Goal: Complete application form

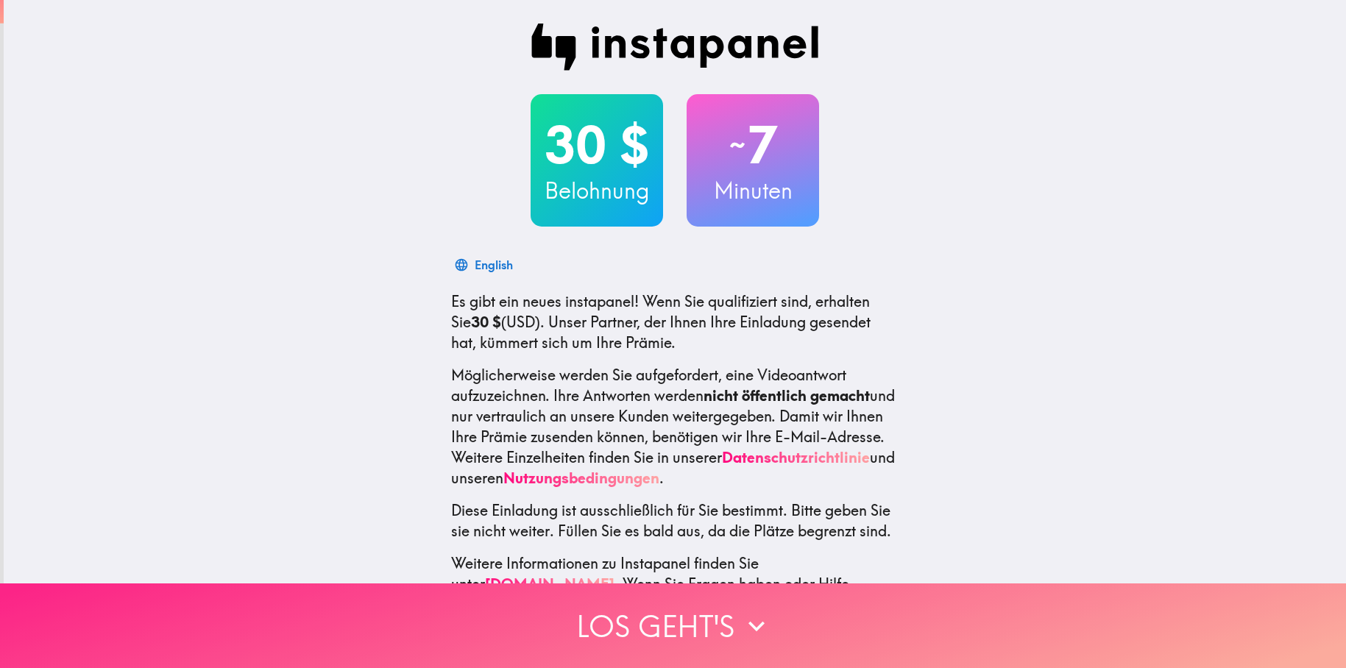
click at [691, 626] on button "Los geht's" at bounding box center [673, 626] width 1346 height 85
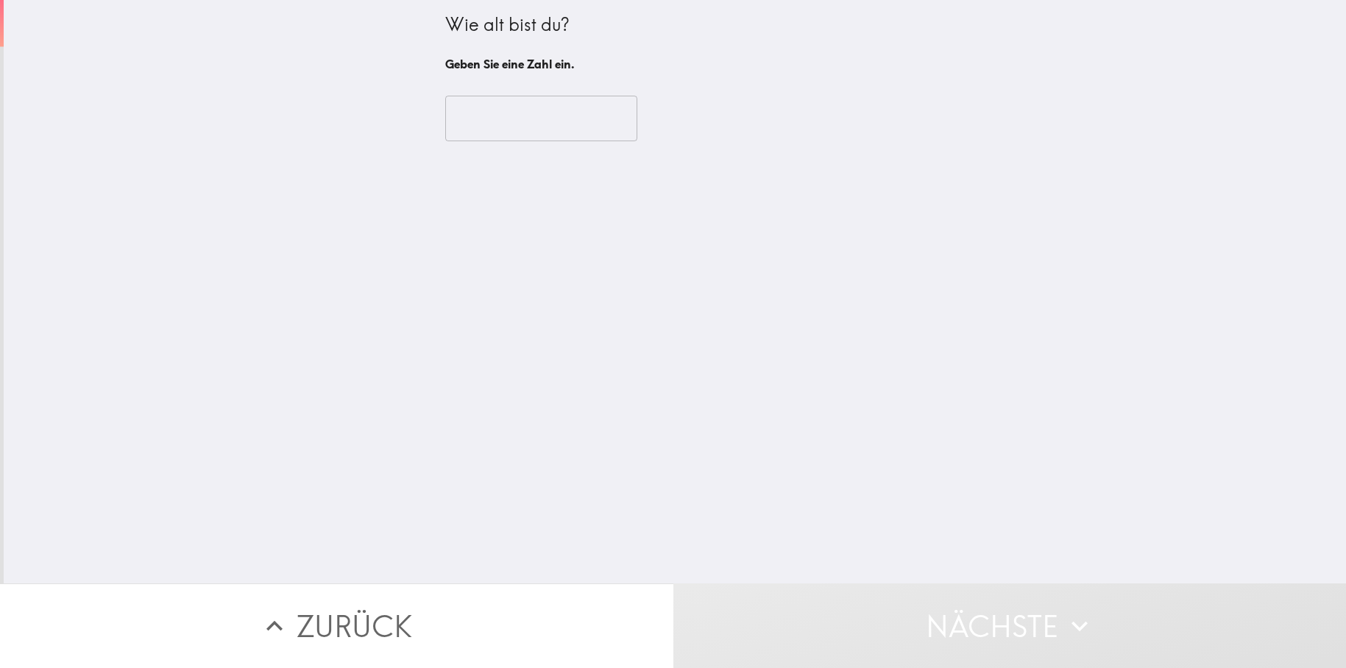
click at [488, 121] on input "number" at bounding box center [541, 119] width 192 height 46
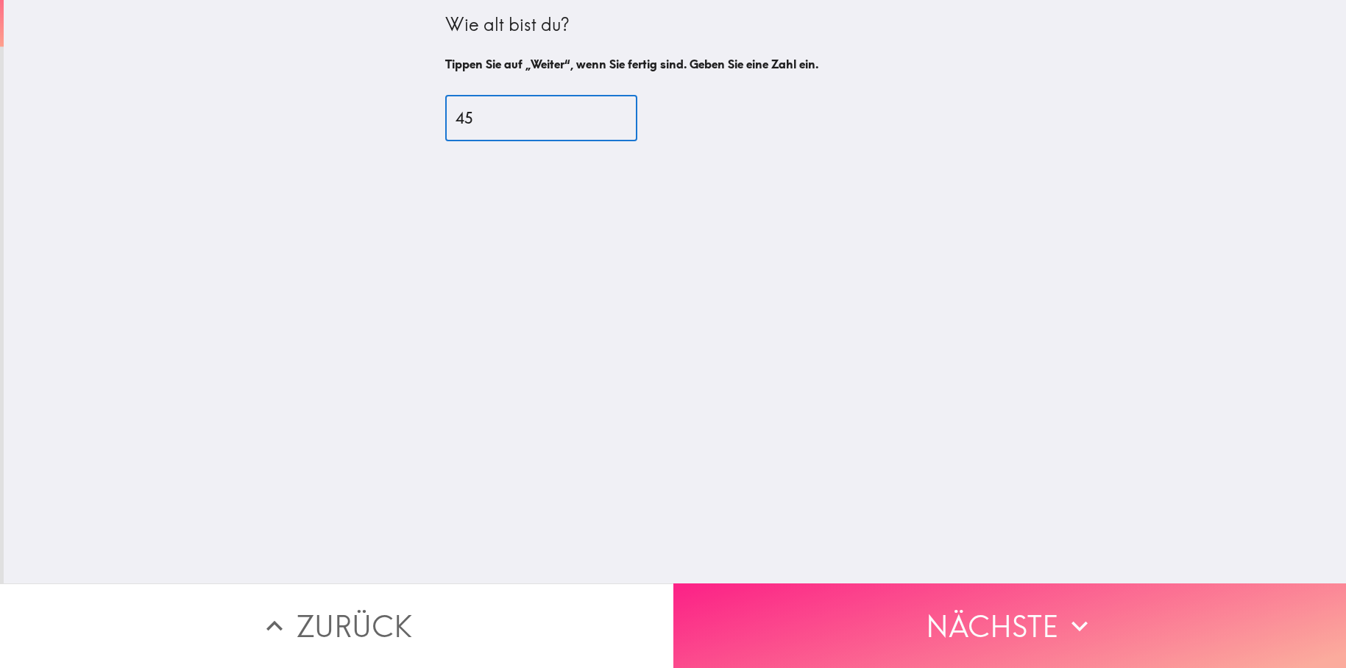
type input "45"
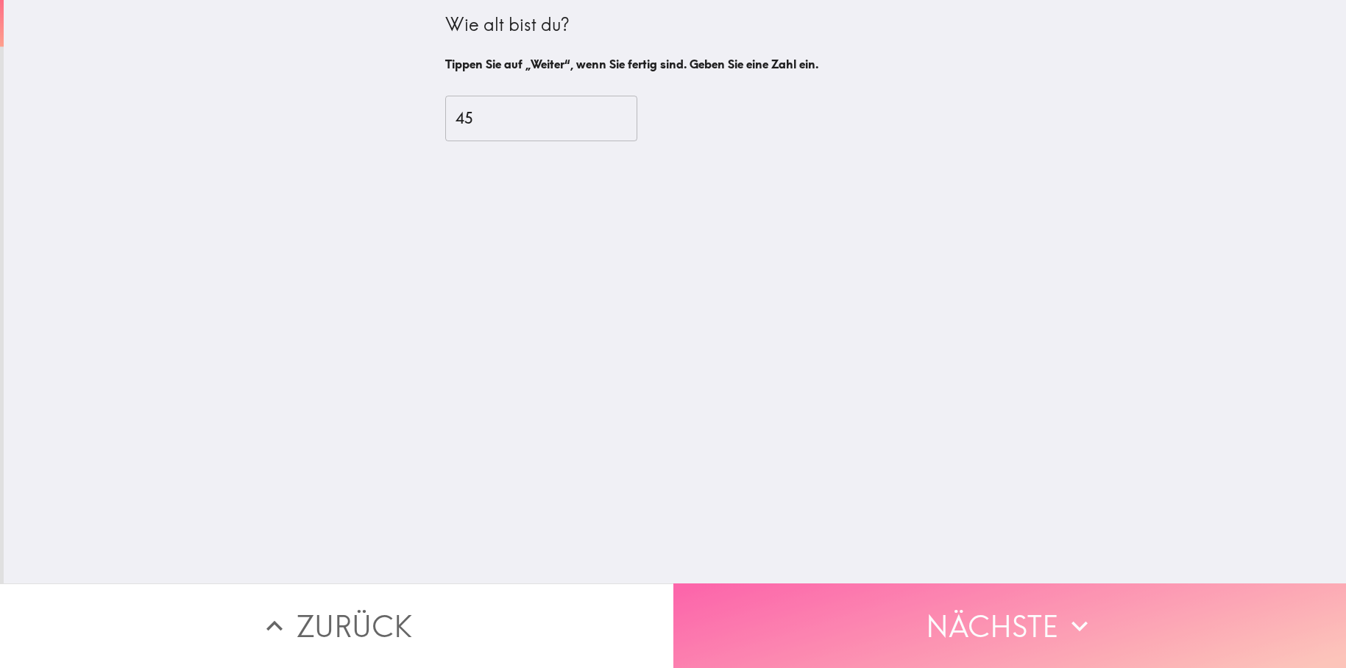
click at [954, 635] on button "Nächste" at bounding box center [1011, 626] width 674 height 85
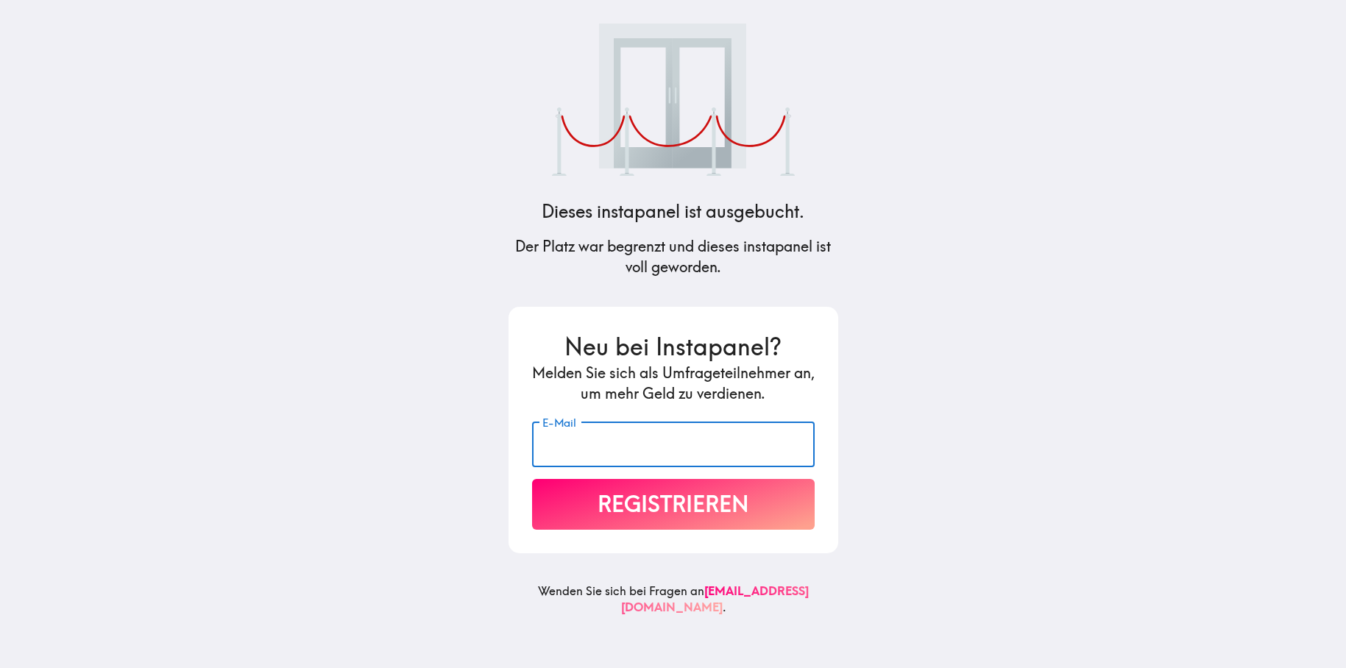
click at [624, 451] on input "E-Mail" at bounding box center [673, 445] width 283 height 46
type input "buchholz.mel@gmail.com"
click at [671, 513] on button "Registrieren" at bounding box center [673, 504] width 283 height 51
